Goal: Task Accomplishment & Management: Use online tool/utility

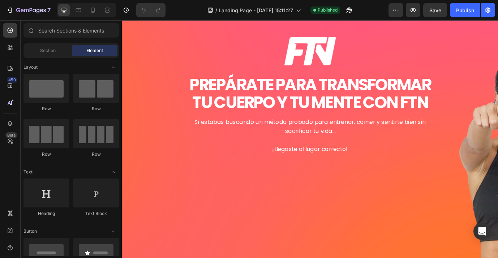
scroll to position [4, 0]
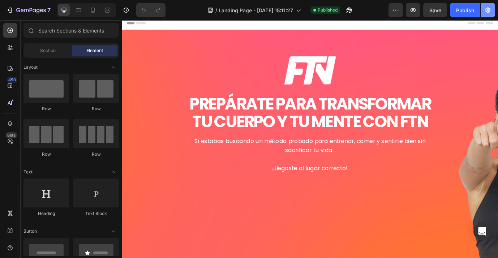
click at [487, 10] on icon "button" at bounding box center [487, 10] width 7 height 7
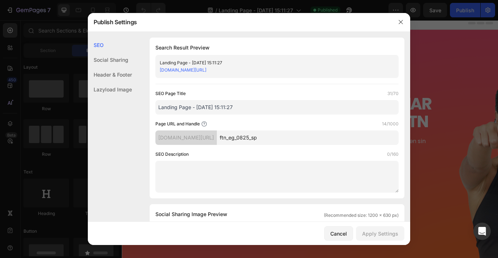
click at [206, 70] on link "ftn-mx.myshopify.com/pages/ftn_eg_0825_sp" at bounding box center [183, 69] width 47 height 5
click at [401, 21] on icon "button" at bounding box center [401, 22] width 6 height 6
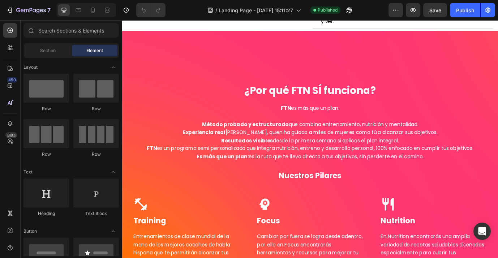
scroll to position [1380, 0]
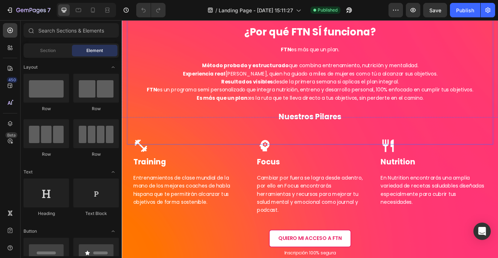
click at [224, 77] on strong "Método probado y estructurado" at bounding box center [264, 72] width 100 height 8
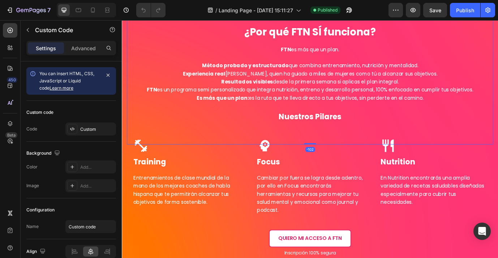
click at [217, 77] on strong "Método probado y estructurado" at bounding box center [264, 72] width 100 height 8
click at [231, 77] on strong "Método probado y estructurado" at bounding box center [264, 72] width 100 height 8
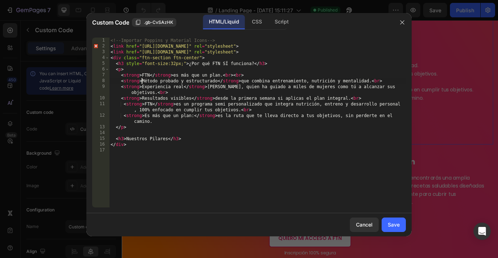
click at [143, 80] on div "<!-- Importar Poppins y Material Icons --> < link href = "https://fonts.googlea…" at bounding box center [257, 129] width 297 height 182
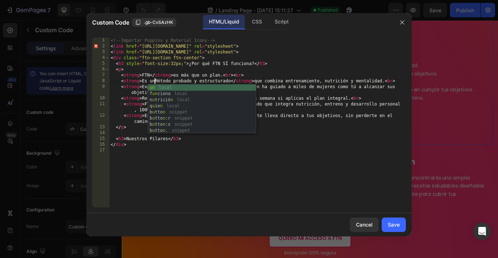
scroll to position [0, 4]
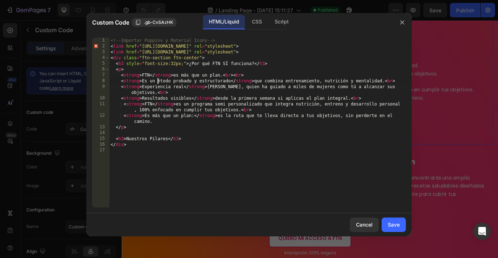
type textarea "<strong>Es un método probado y estructurado</strong> que combina entrenamiento,…"
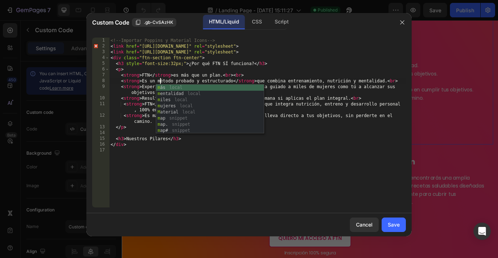
click at [143, 157] on div "<!-- Importar Poppins y Material Icons --> < link href = "https://fonts.googlea…" at bounding box center [257, 129] width 297 height 182
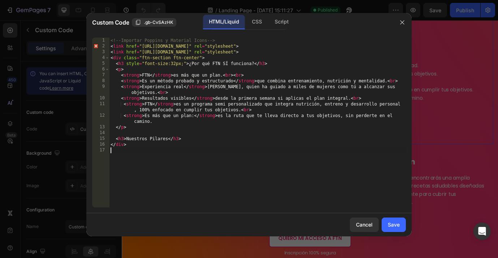
click at [142, 86] on div "<!-- Importar Poppins y Material Icons --> < link href = "https://fonts.googlea…" at bounding box center [257, 129] width 297 height 182
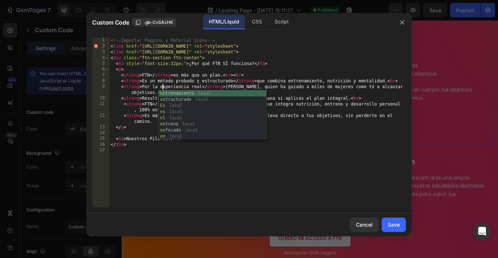
scroll to position [0, 4]
click at [146, 98] on div "<!-- Importar Poppins y Material Icons --> < link href = "https://fonts.googlea…" at bounding box center [257, 129] width 297 height 182
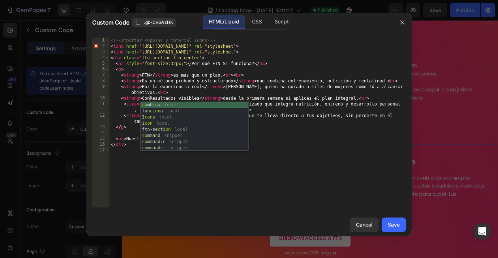
scroll to position [0, 3]
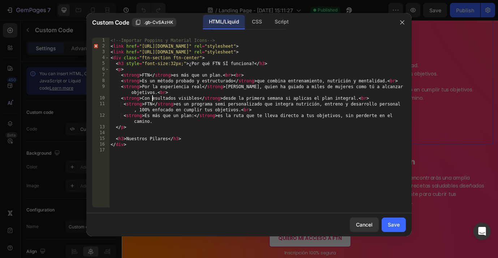
type textarea "<strong>Con resultados visibles</strong> desde la primera semana si aplicas el …"
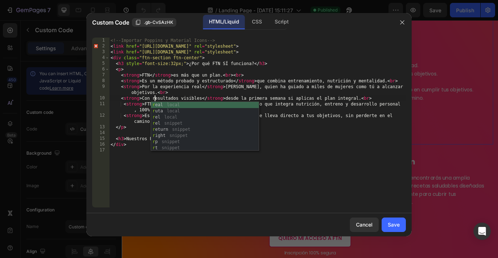
click at [200, 177] on div "<!-- Importar Poppins y Material Icons --> < link href = "https://fonts.googlea…" at bounding box center [257, 129] width 297 height 182
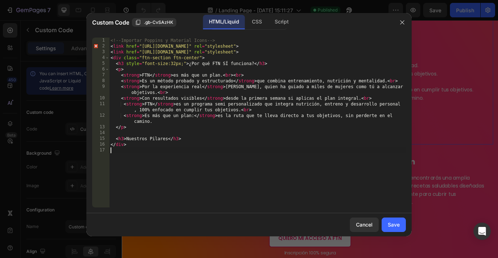
scroll to position [0, 0]
click at [396, 227] on div "Save" at bounding box center [394, 225] width 12 height 8
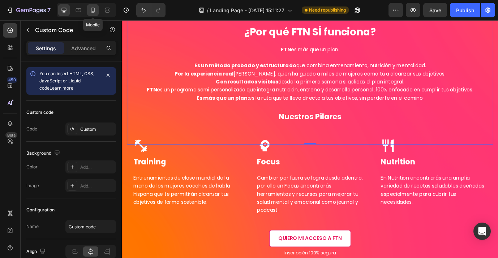
click at [91, 10] on icon at bounding box center [92, 10] width 7 height 7
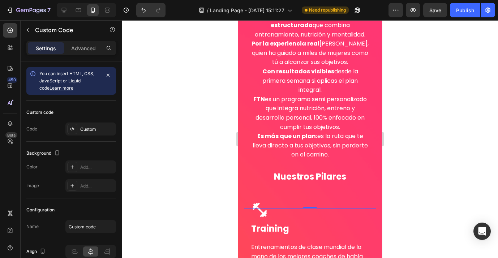
scroll to position [1317, 0]
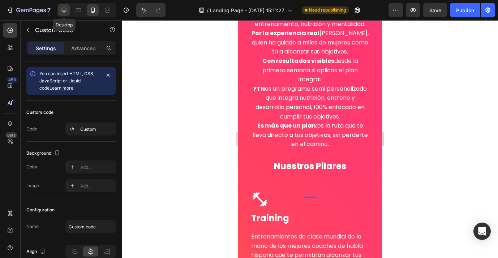
click at [64, 10] on icon at bounding box center [64, 10] width 5 height 5
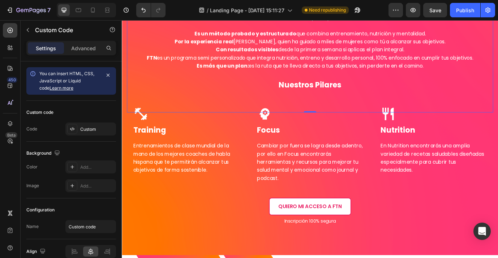
scroll to position [1452, 0]
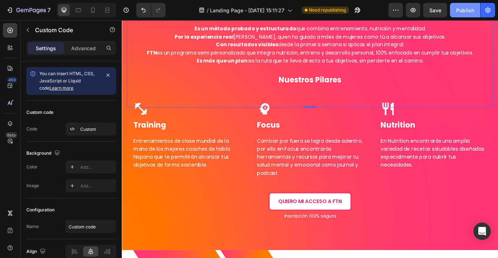
click at [467, 11] on div "Publish" at bounding box center [465, 11] width 18 height 8
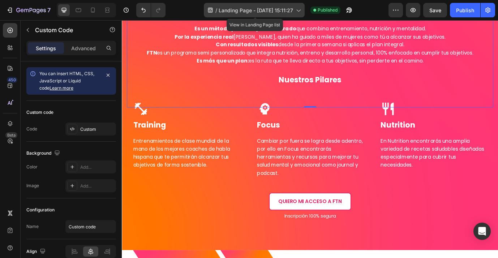
click at [299, 7] on icon at bounding box center [298, 10] width 7 height 7
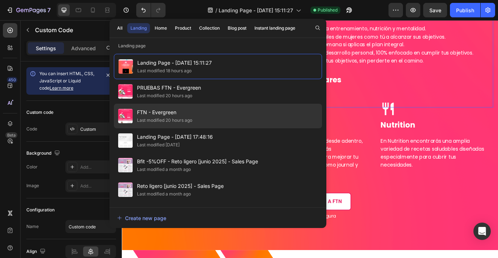
click at [220, 128] on div "FTN - Evergreen Last modified 20 hours ago" at bounding box center [218, 140] width 208 height 25
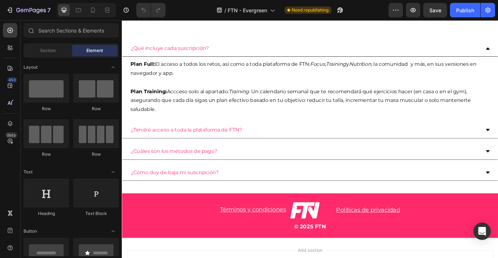
scroll to position [2398, 0]
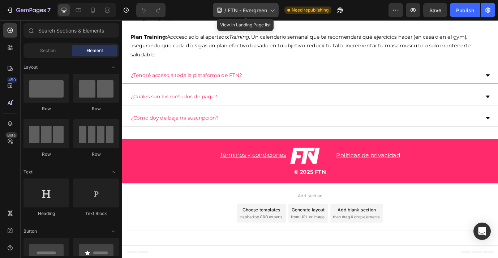
click at [275, 8] on icon at bounding box center [272, 10] width 7 height 7
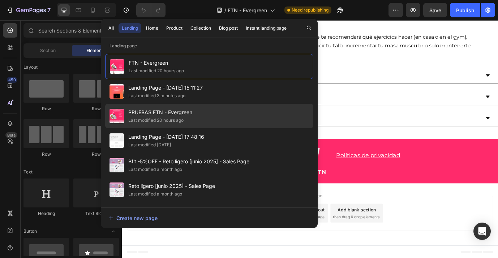
click at [226, 128] on div "PRUEBAS FTN - Evergreen Last modified 20 hours ago" at bounding box center [209, 140] width 208 height 25
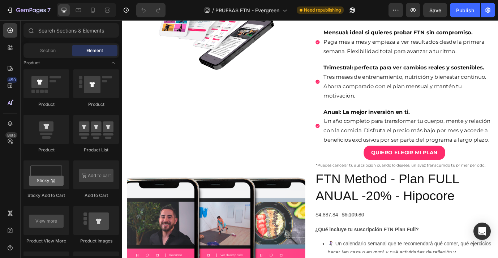
scroll to position [1227, 0]
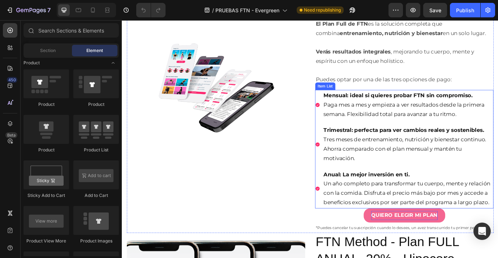
click at [424, 241] on p "QUIERO ELEGIR MI PLAN" at bounding box center [447, 245] width 77 height 10
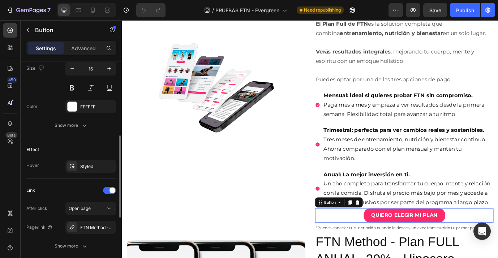
scroll to position [358, 0]
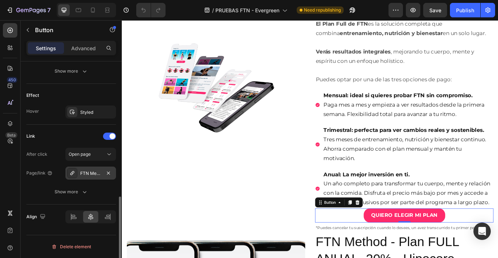
click at [95, 174] on div "FTN Method -- Plan FULL" at bounding box center [90, 173] width 21 height 7
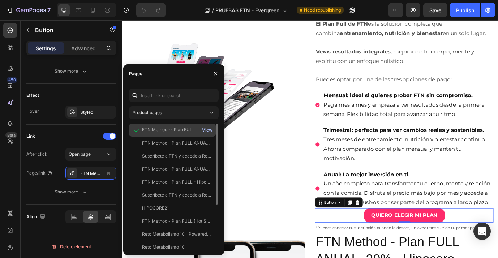
click at [208, 131] on div "View" at bounding box center [207, 130] width 10 height 7
